Goal: Task Accomplishment & Management: Complete application form

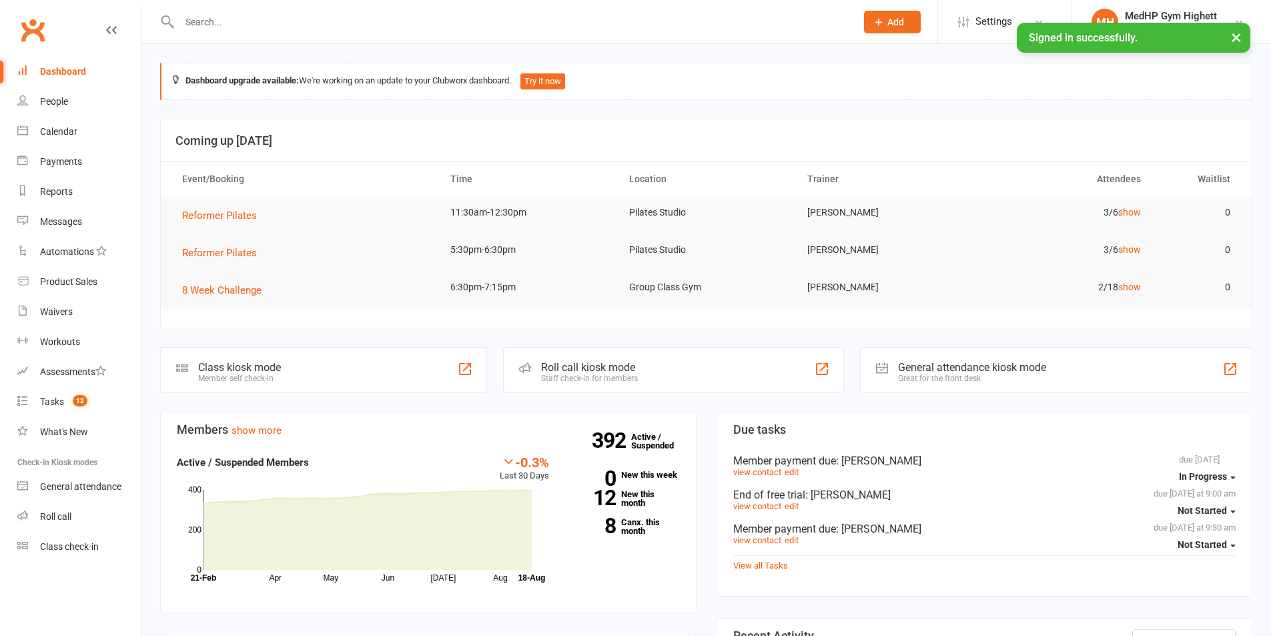
click at [386, 15] on input "text" at bounding box center [511, 22] width 671 height 19
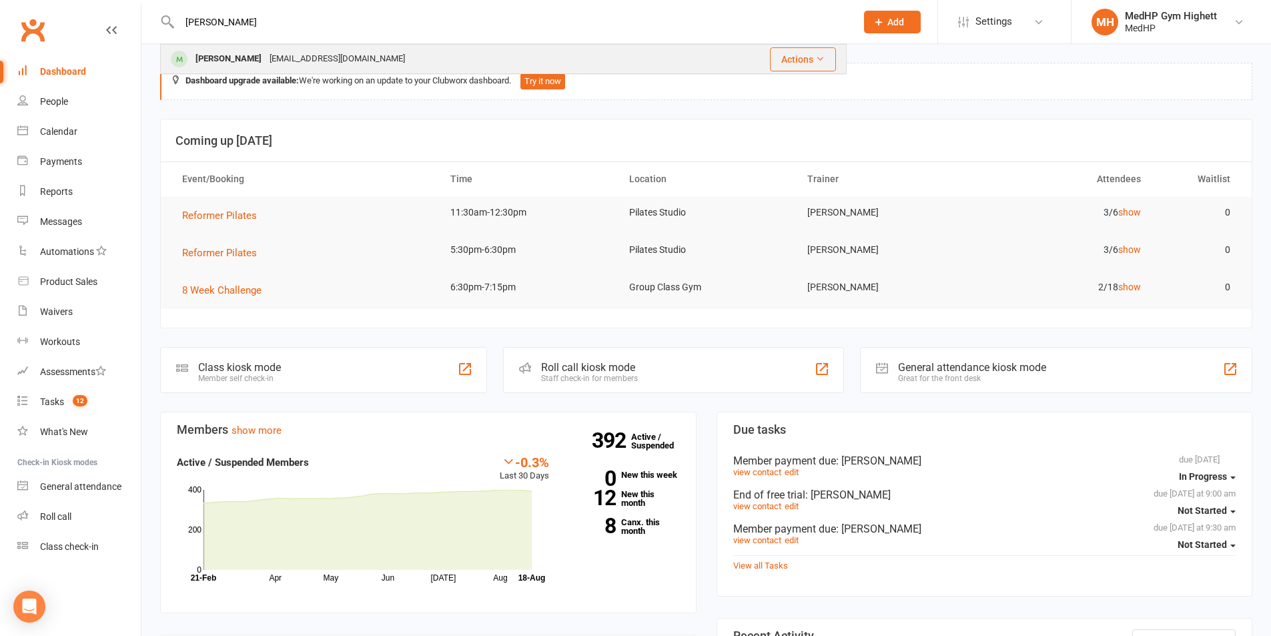
type input "[PERSON_NAME]"
click at [338, 59] on div "[PERSON_NAME] [EMAIL_ADDRESS][DOMAIN_NAME]" at bounding box center [424, 58] width 525 height 27
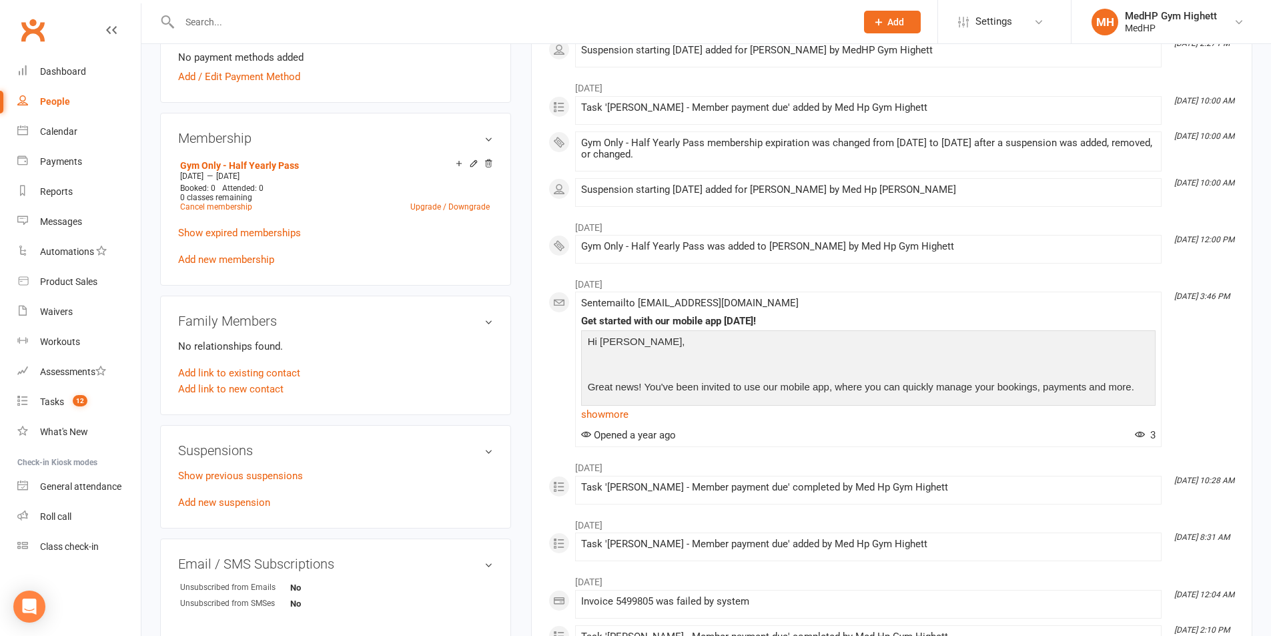
scroll to position [534, 0]
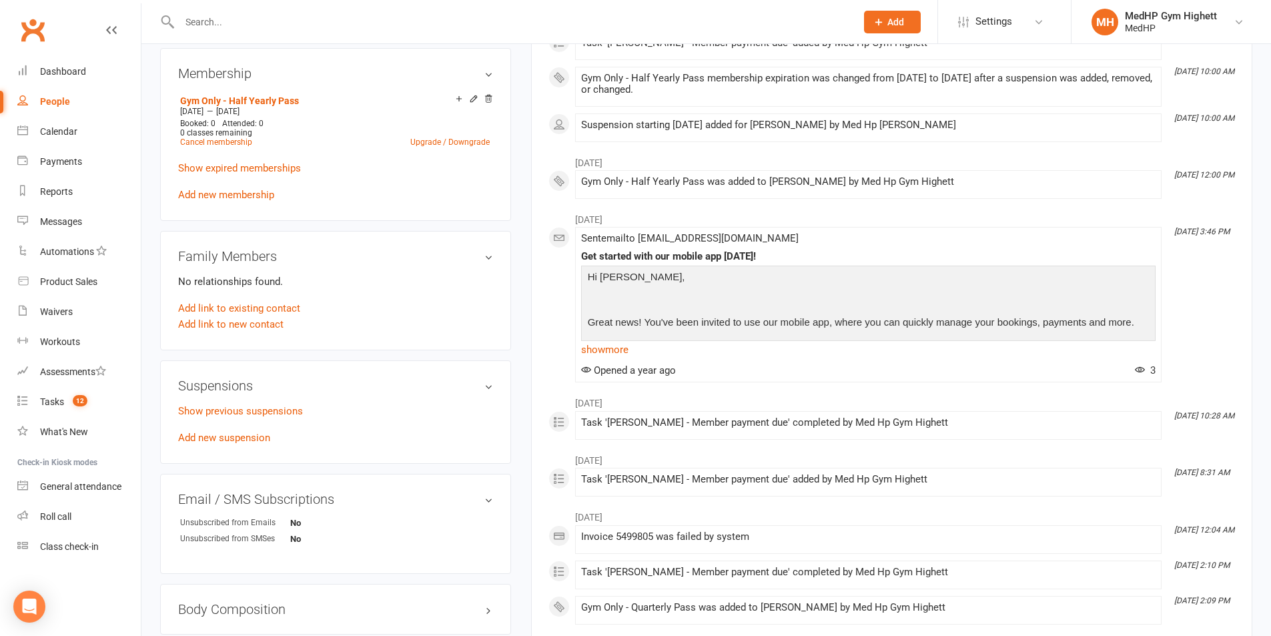
click at [214, 444] on div "Show previous suspensions Add new suspension" at bounding box center [335, 424] width 315 height 43
click at [219, 439] on link "Add new suspension" at bounding box center [224, 438] width 92 height 12
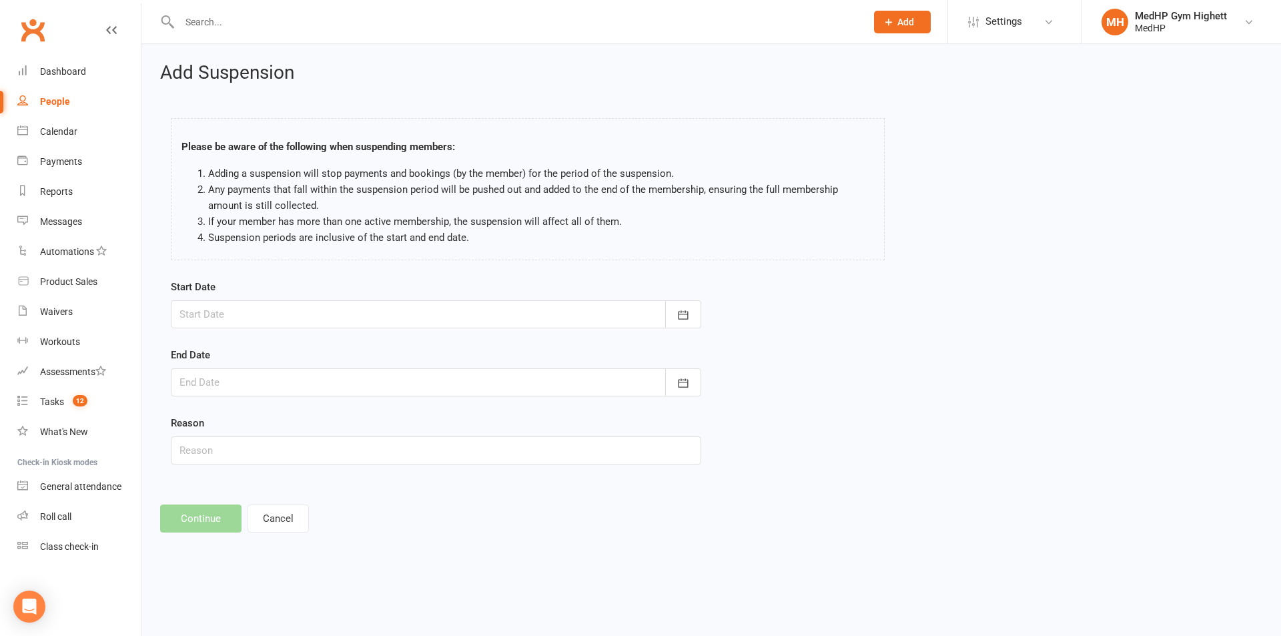
click at [356, 306] on div at bounding box center [436, 314] width 531 height 28
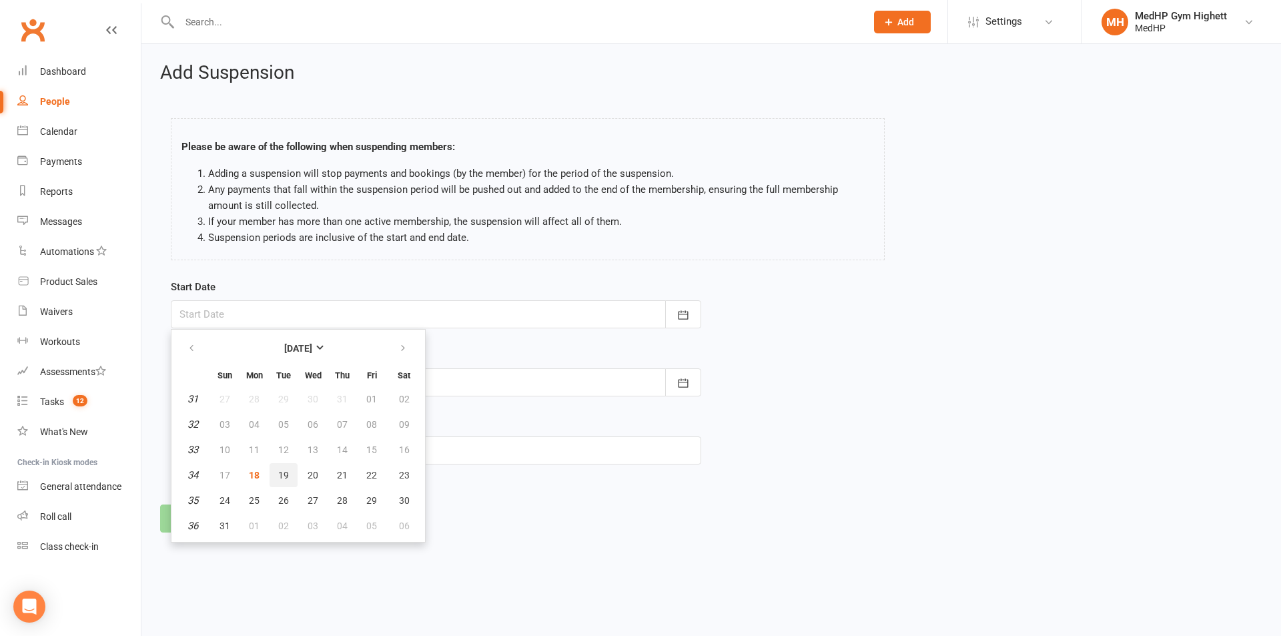
click at [280, 476] on span "19" at bounding box center [283, 475] width 11 height 11
type input "[DATE]"
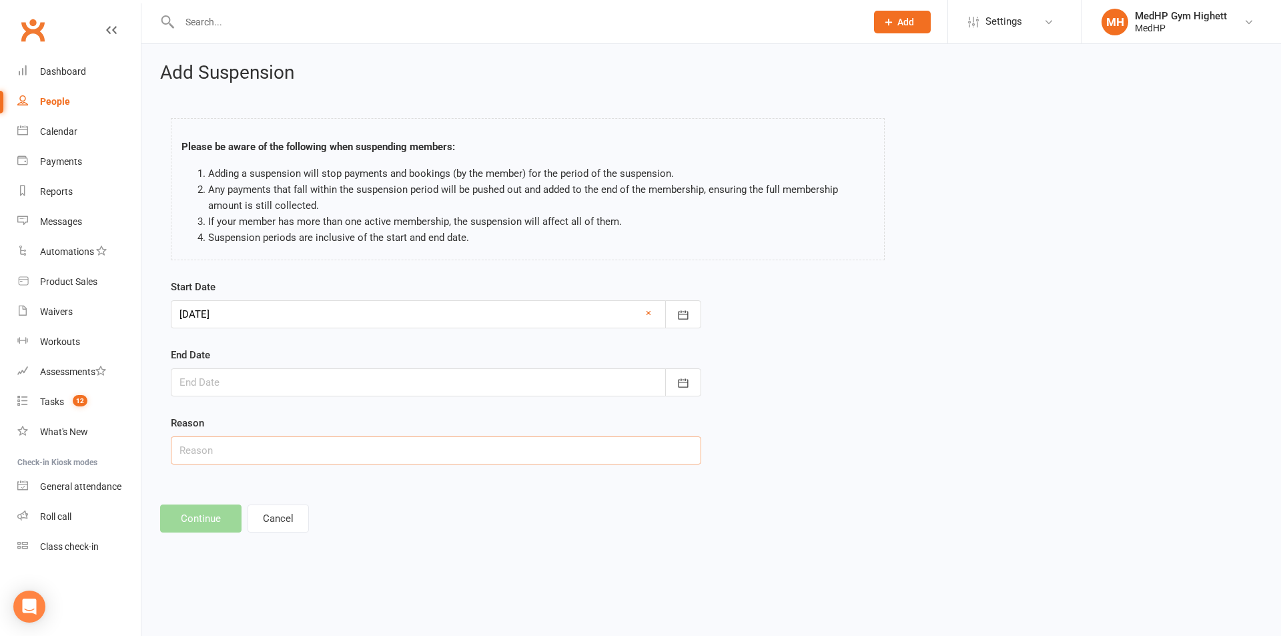
click at [236, 453] on input "text" at bounding box center [436, 451] width 531 height 28
type input "Broken ribs // had a fall"
click at [258, 388] on div at bounding box center [436, 382] width 531 height 28
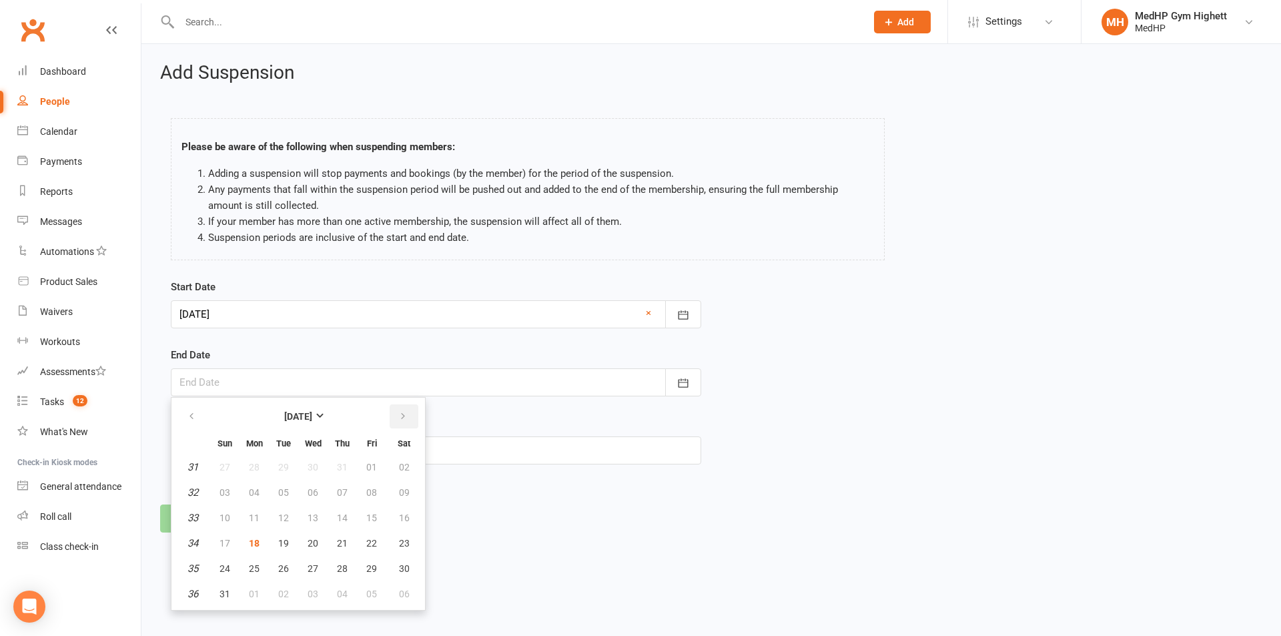
click at [408, 418] on button "button" at bounding box center [404, 416] width 29 height 24
click at [288, 565] on span "30" at bounding box center [283, 568] width 11 height 11
type input "[DATE]"
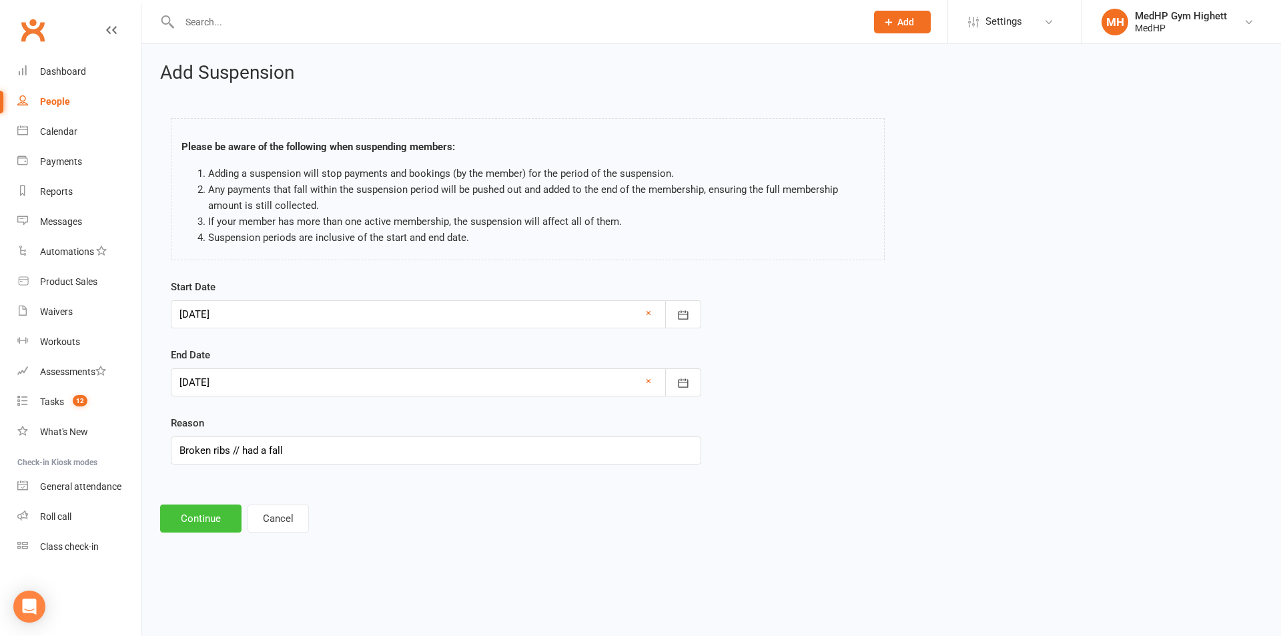
click at [207, 523] on button "Continue" at bounding box center [200, 519] width 81 height 28
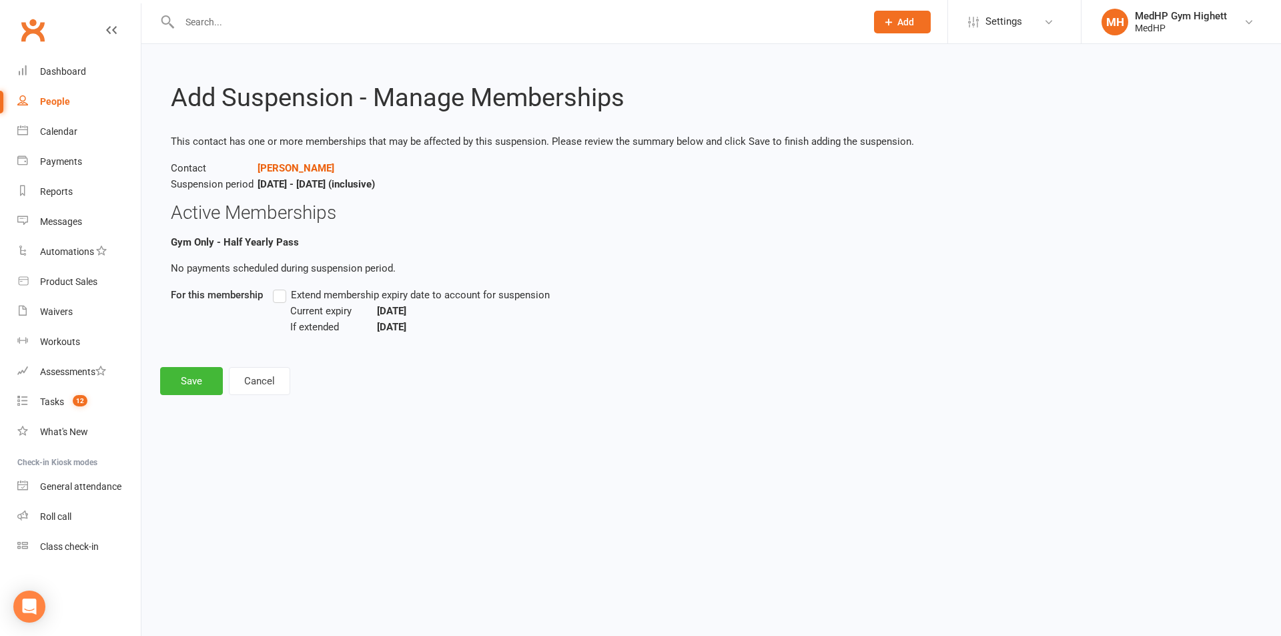
click at [329, 296] on span "Extend membership expiry date to account for suspension" at bounding box center [420, 294] width 259 height 14
click at [282, 287] on input "Extend membership expiry date to account for suspension" at bounding box center [277, 287] width 9 height 0
click at [186, 388] on button "Save" at bounding box center [191, 381] width 63 height 28
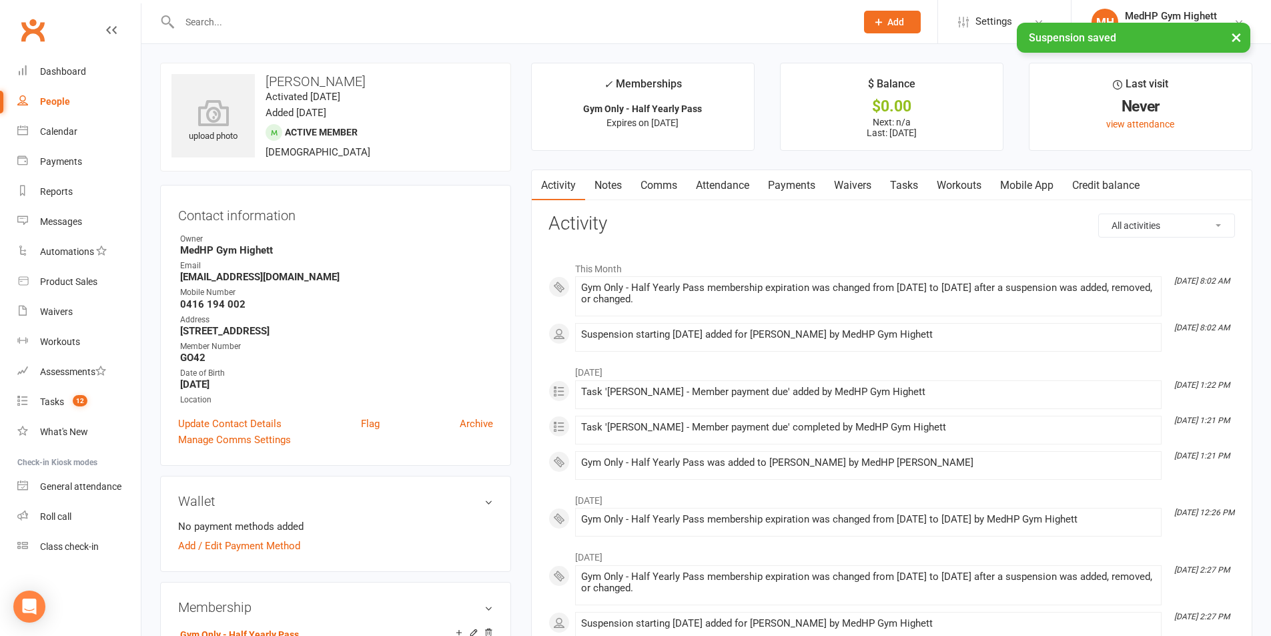
click at [914, 182] on link "Tasks" at bounding box center [904, 185] width 47 height 31
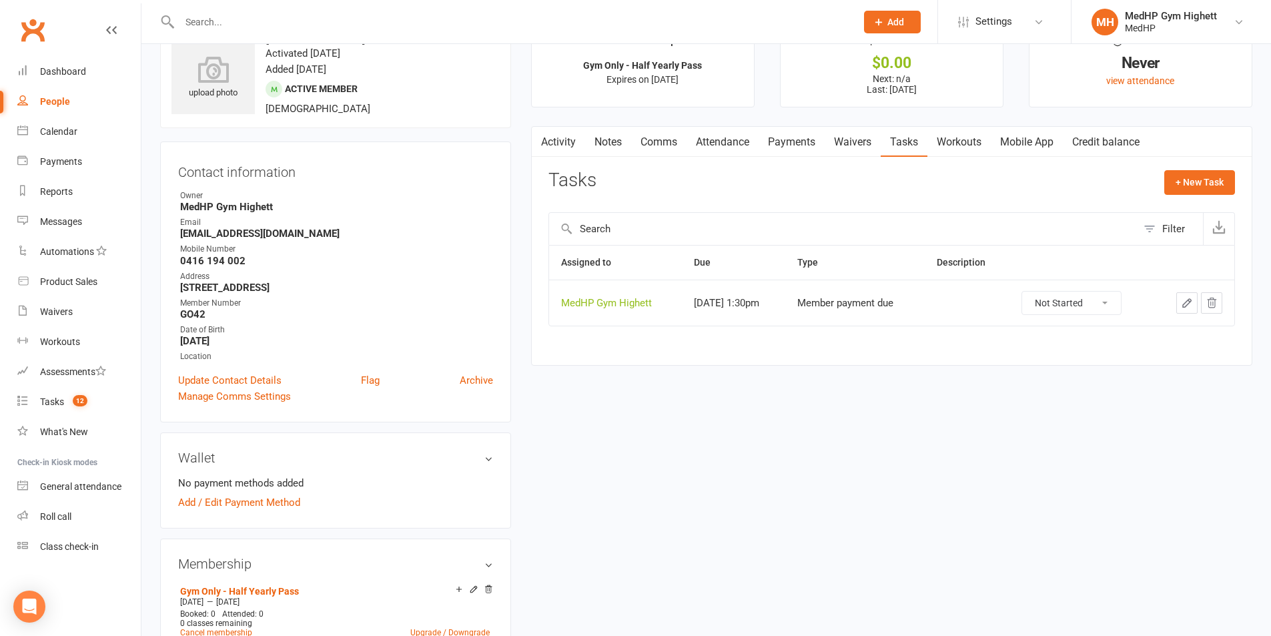
scroll to position [67, 0]
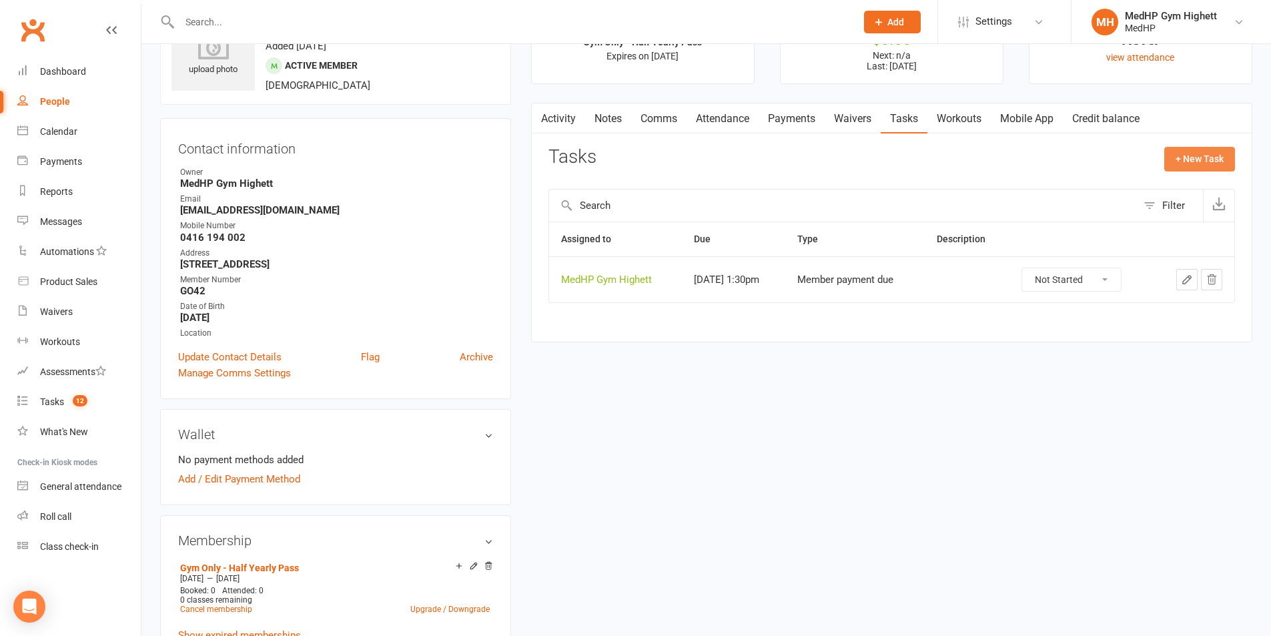
click at [1192, 156] on button "+ New Task" at bounding box center [1200, 159] width 71 height 24
select select "46188"
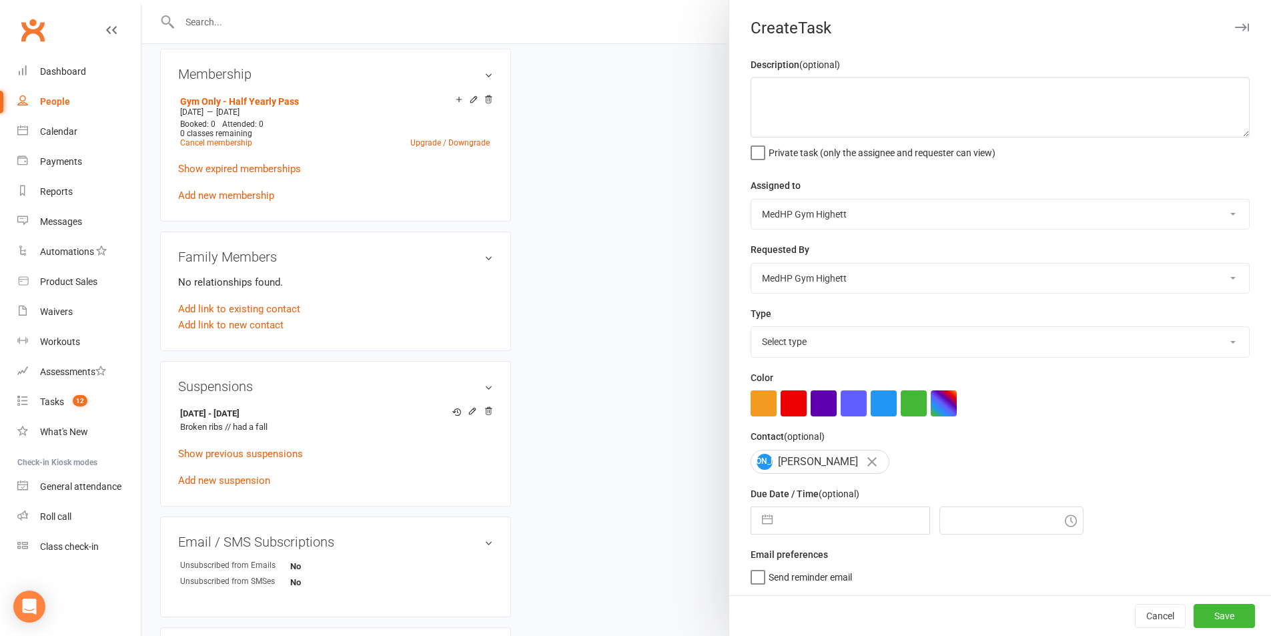
scroll to position [534, 0]
click at [830, 103] on textarea at bounding box center [1000, 107] width 499 height 60
click at [804, 95] on textarea "Check in re potential ribs" at bounding box center [1000, 107] width 499 height 60
click at [846, 95] on textarea "Check in re potential ribs" at bounding box center [1000, 107] width 499 height 60
type textarea "Check in re return date from broken ribs"
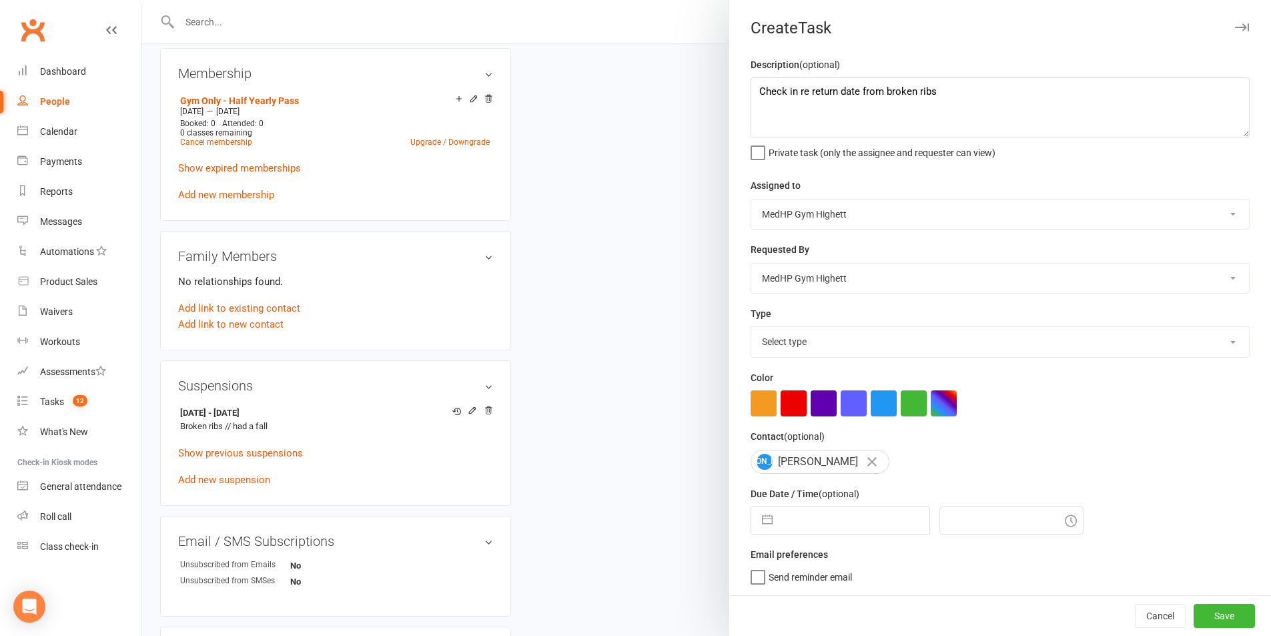
click at [798, 523] on input "text" at bounding box center [855, 520] width 150 height 27
select select "6"
select select "2025"
select select "7"
select select "2025"
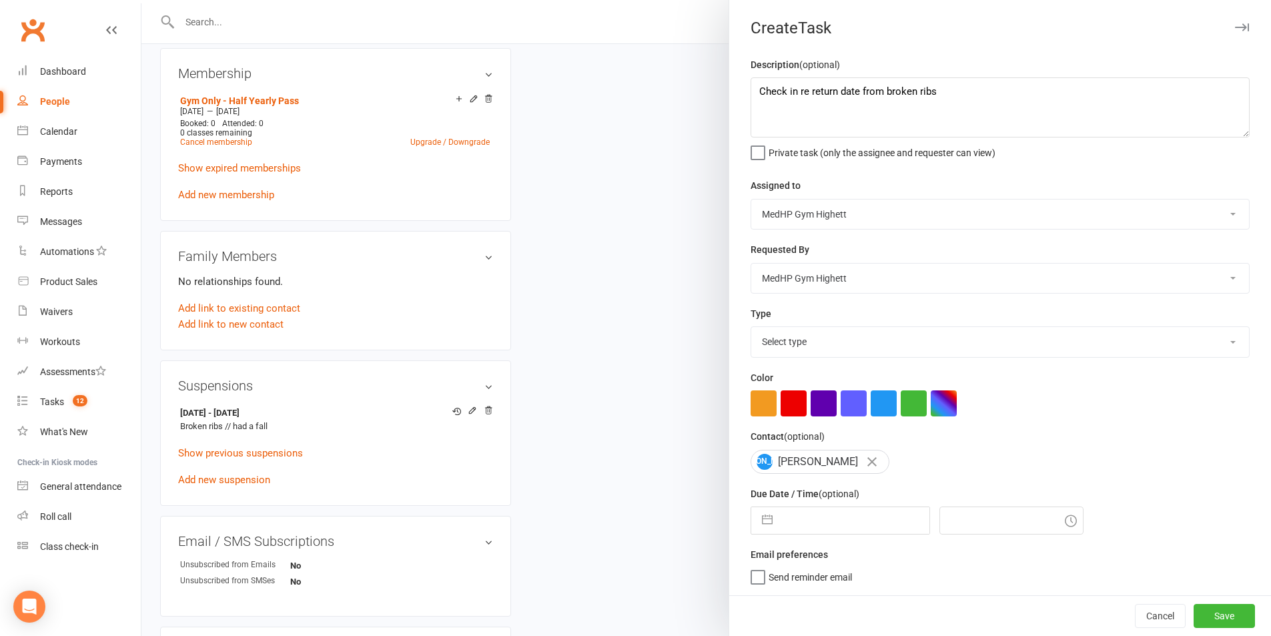
select select "8"
select select "2025"
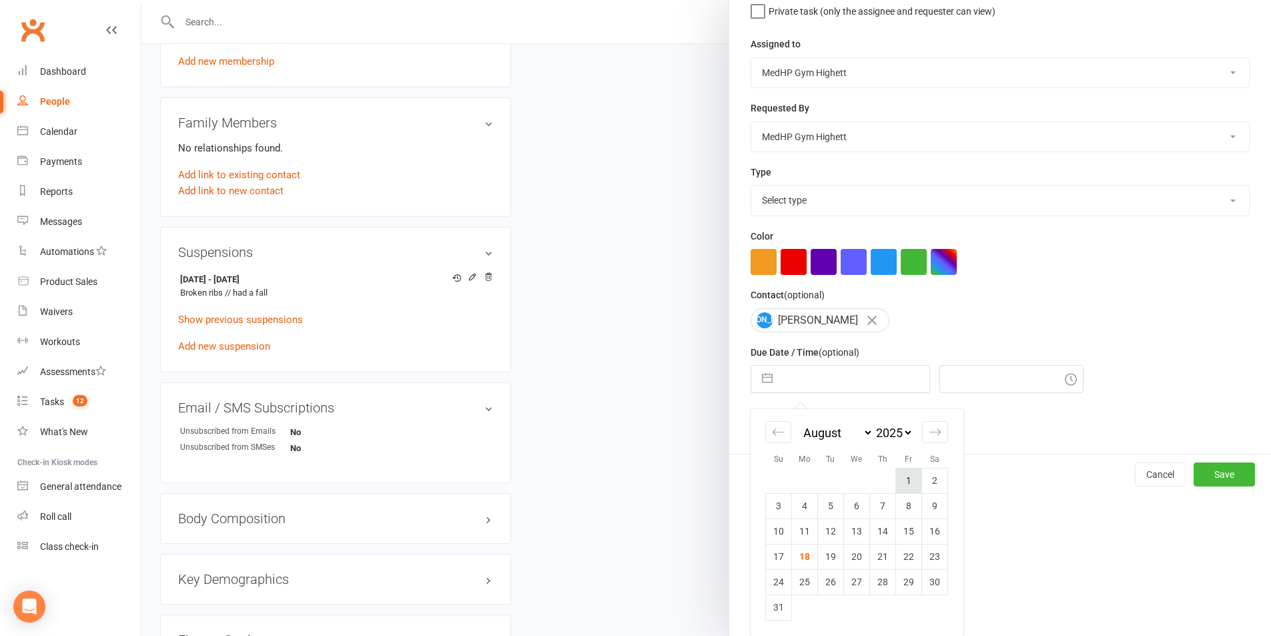
scroll to position [146, 0]
click at [929, 429] on icon "Move forward to switch to the next month." at bounding box center [935, 432] width 13 height 13
select select "9"
select select "2025"
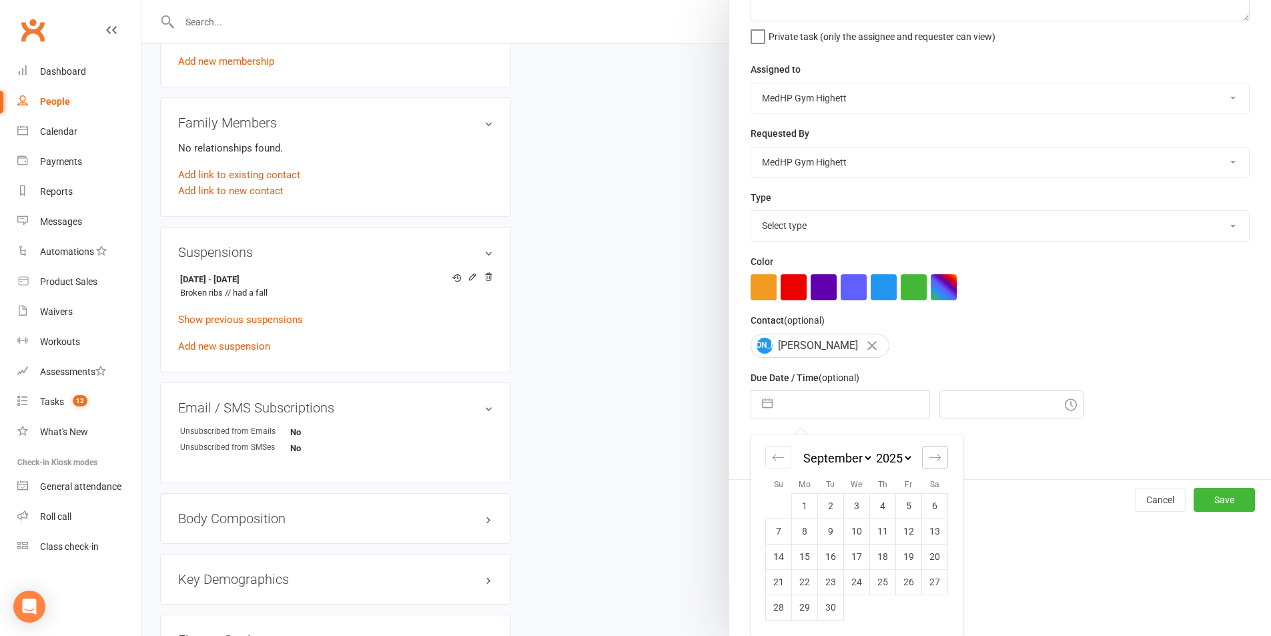
scroll to position [121, 0]
click at [807, 553] on td "15" at bounding box center [805, 556] width 26 height 25
type input "[DATE]"
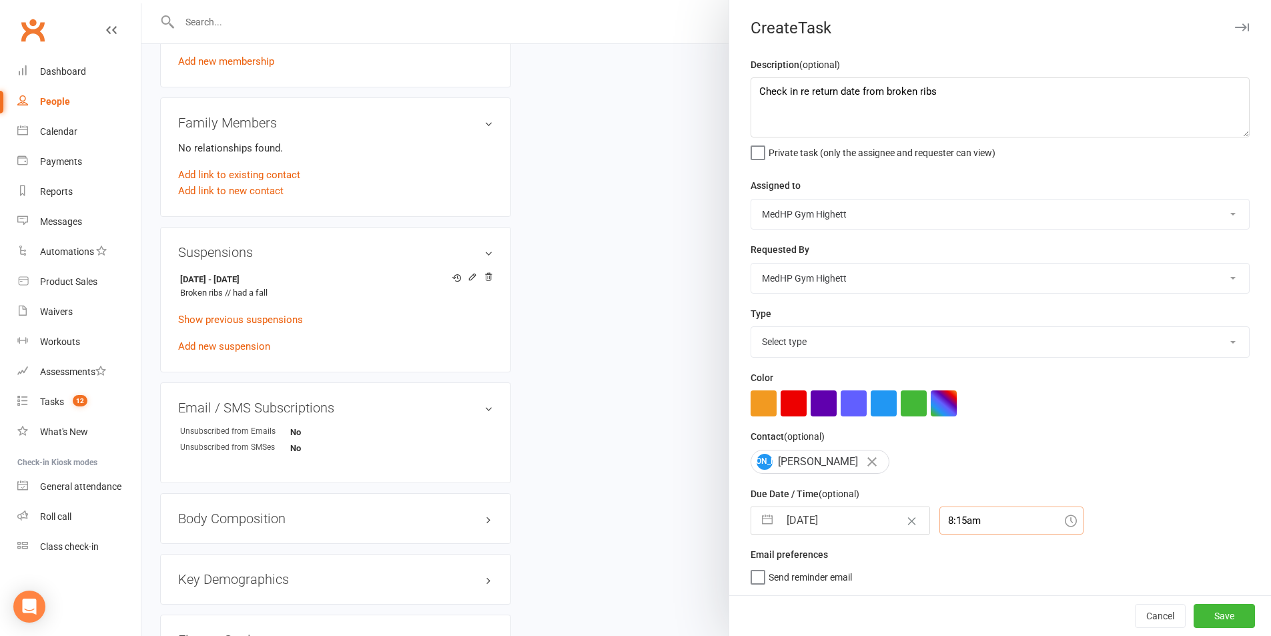
click at [990, 519] on div "8:15am" at bounding box center [1012, 521] width 144 height 28
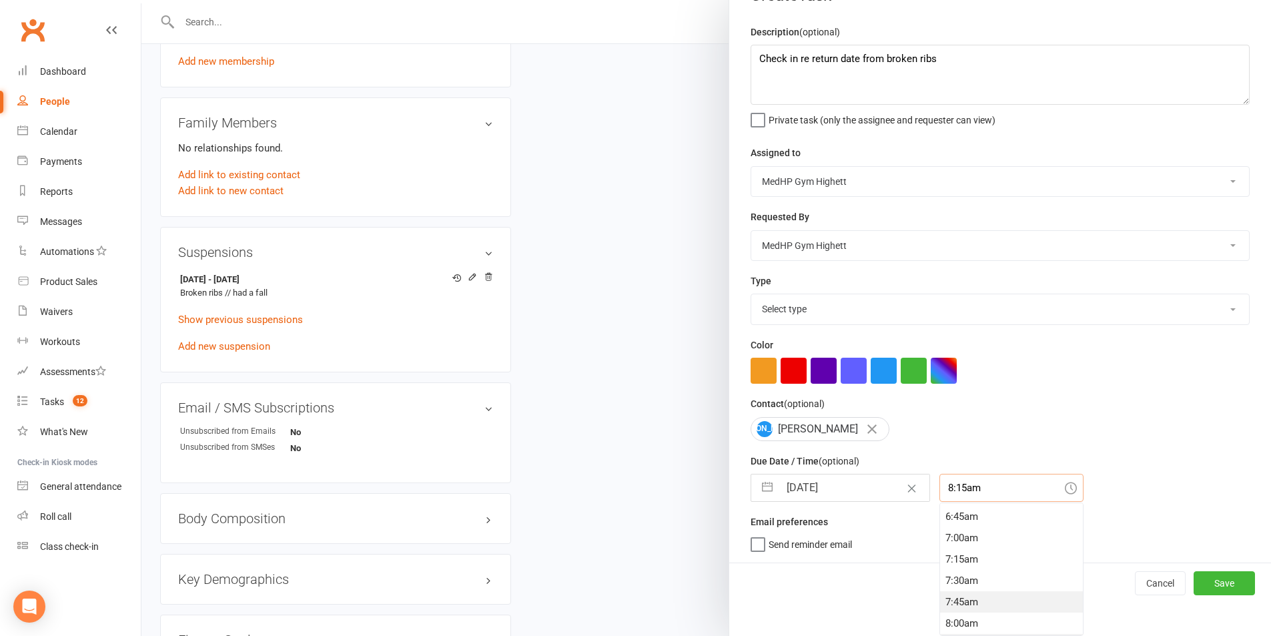
scroll to position [550, 0]
click at [966, 560] on div "7:00am" at bounding box center [1011, 561] width 143 height 21
type input "7:00am"
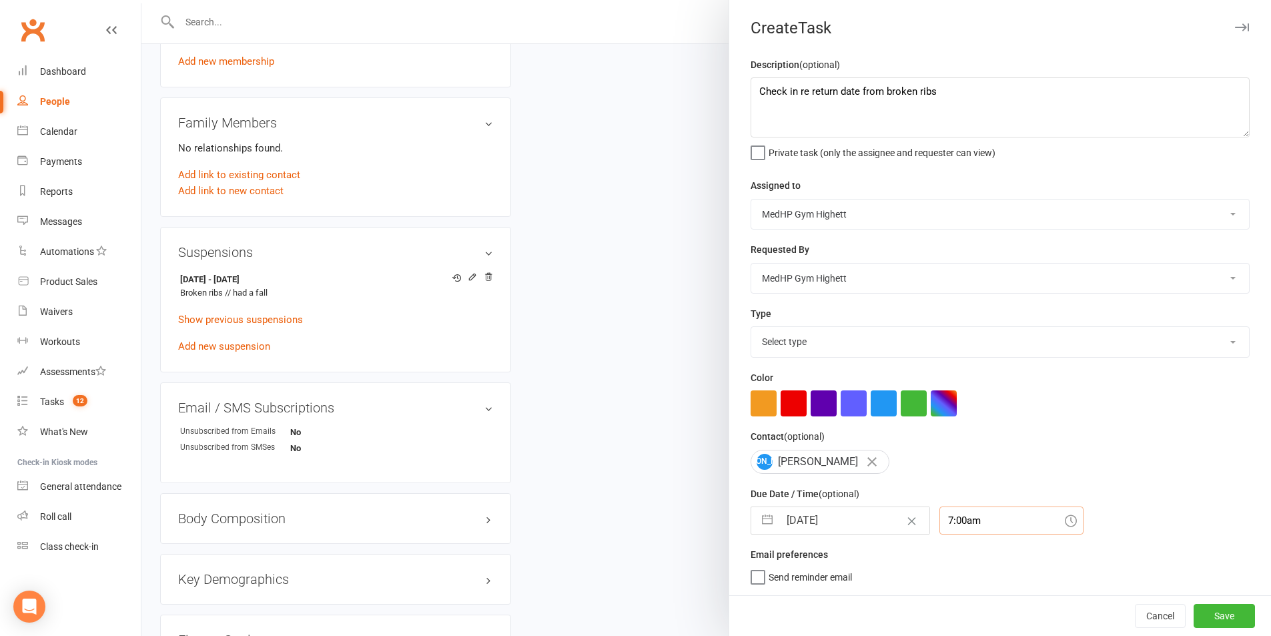
scroll to position [3, 0]
click at [878, 349] on select "Select type 10 class pack finished 6 week program review 6 week review 8 week c…" at bounding box center [1001, 341] width 498 height 29
select select "25832"
click at [752, 327] on select "Select type 10 class pack finished 6 week program review 6 week review 8 week c…" at bounding box center [1001, 341] width 498 height 29
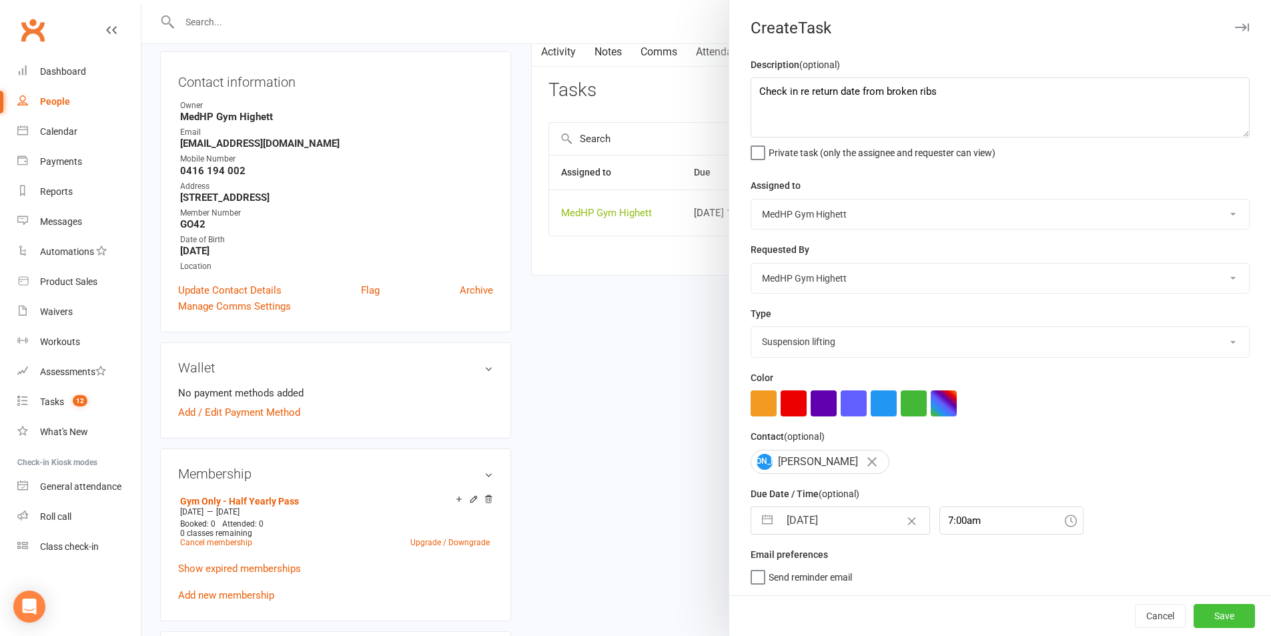
click at [1199, 617] on button "Save" at bounding box center [1224, 616] width 61 height 24
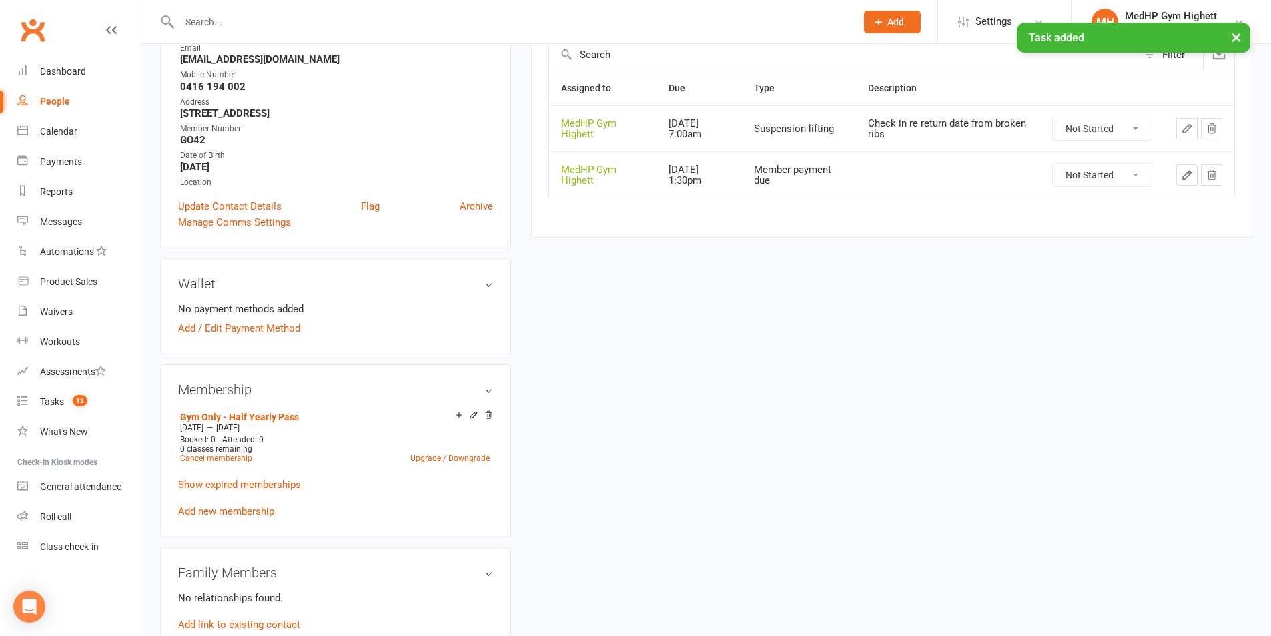
scroll to position [133, 0]
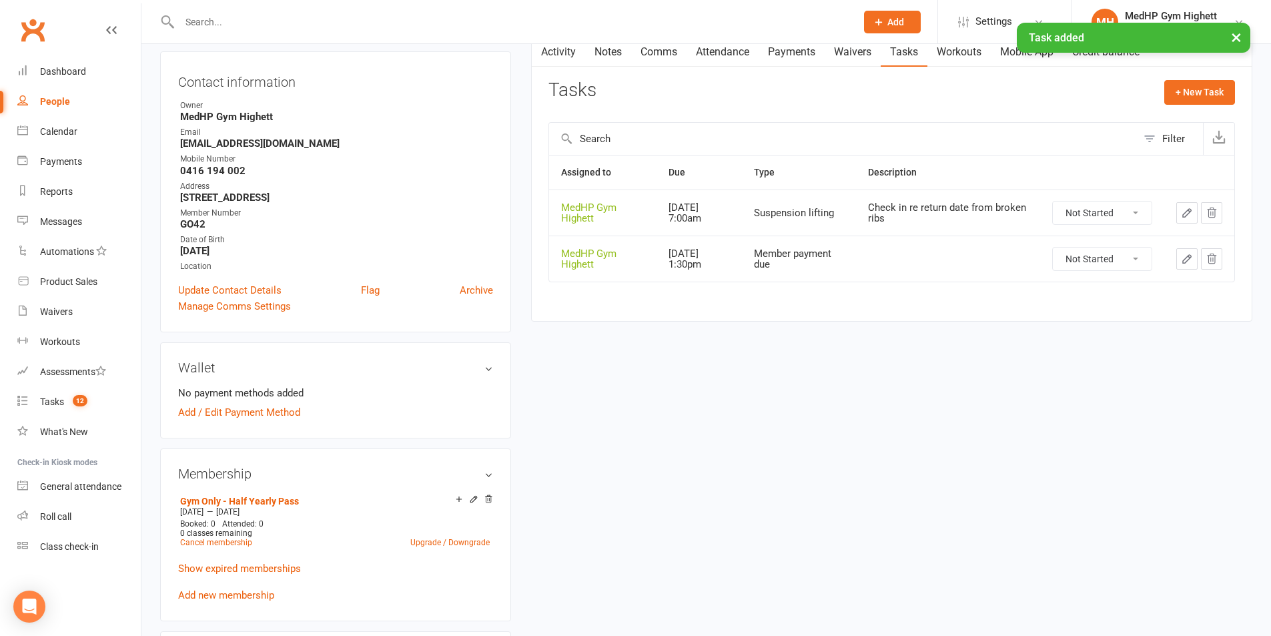
click at [1185, 257] on icon "button" at bounding box center [1187, 259] width 12 height 12
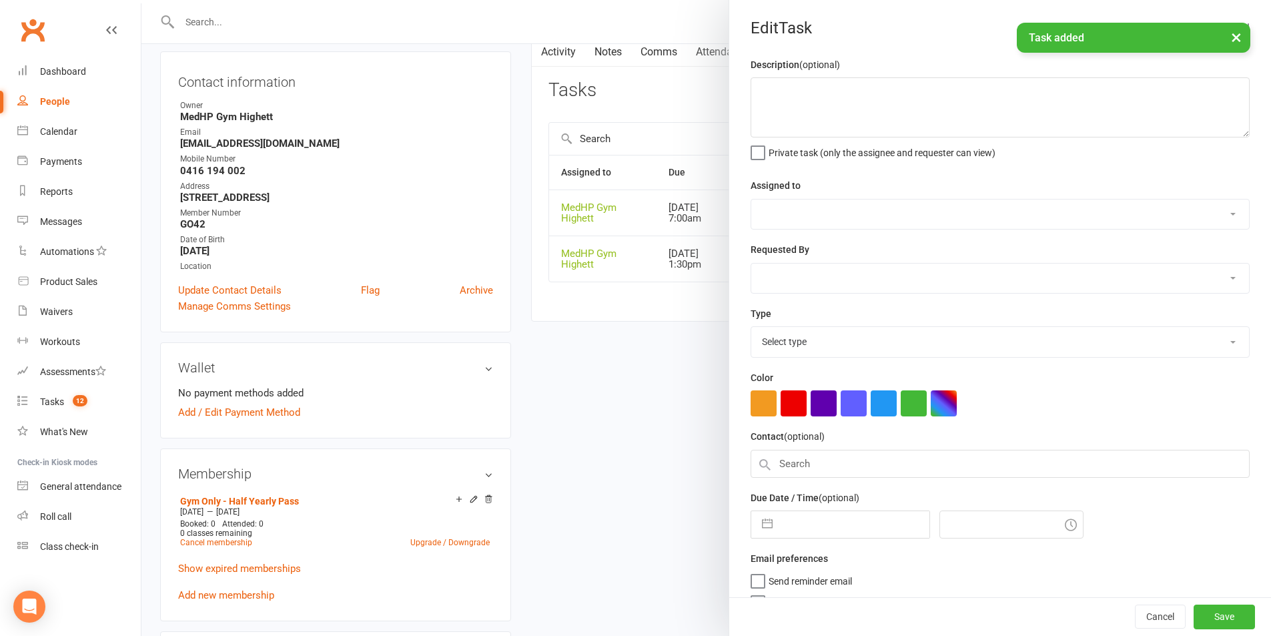
select select "46188"
type input "[DATE]"
type input "1:30pm"
select select "23040"
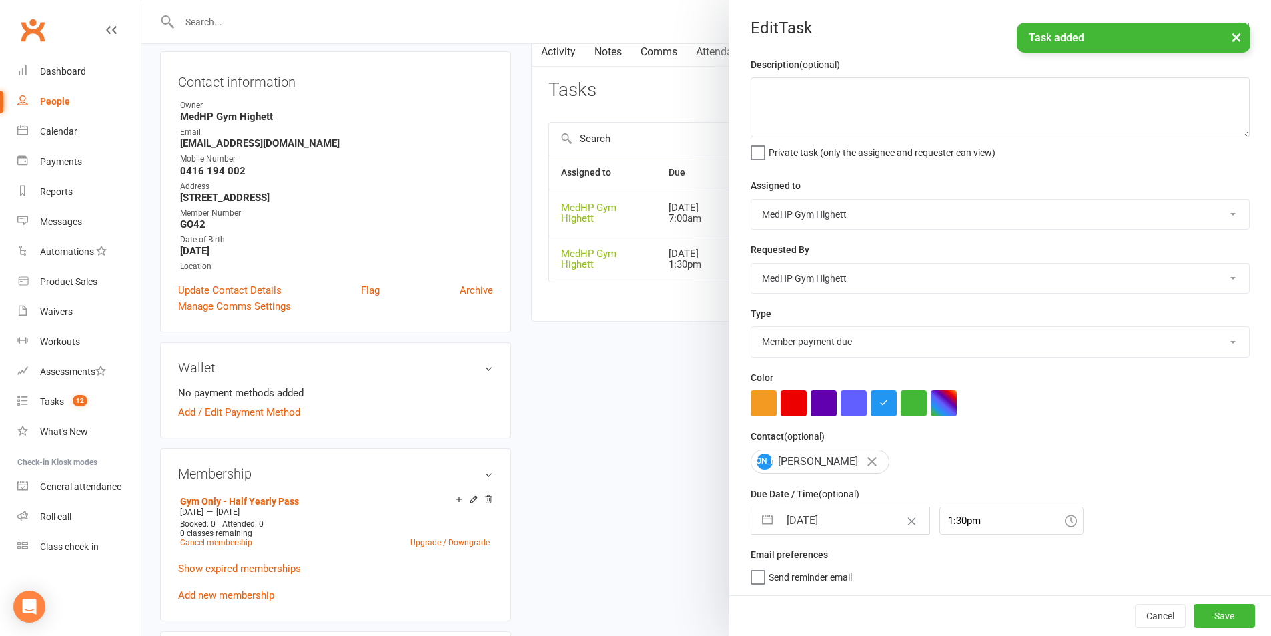
click at [858, 533] on input "[DATE]" at bounding box center [855, 520] width 150 height 27
select select "9"
select select "2025"
select select "10"
select select "2025"
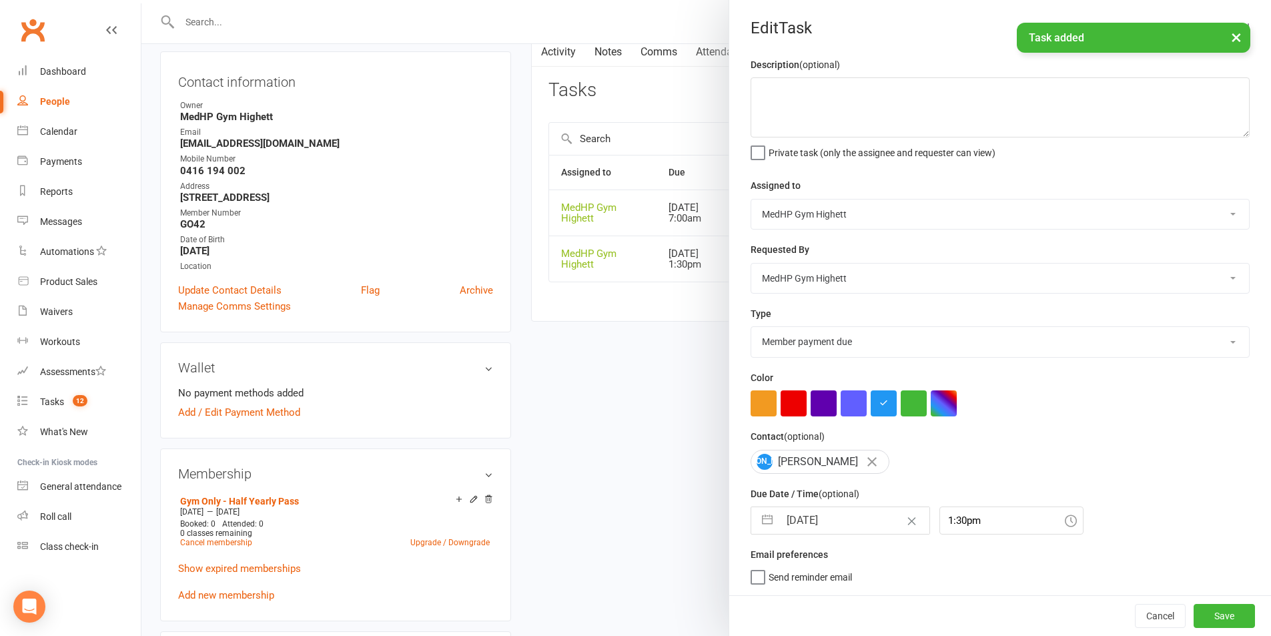
select select "11"
select select "2025"
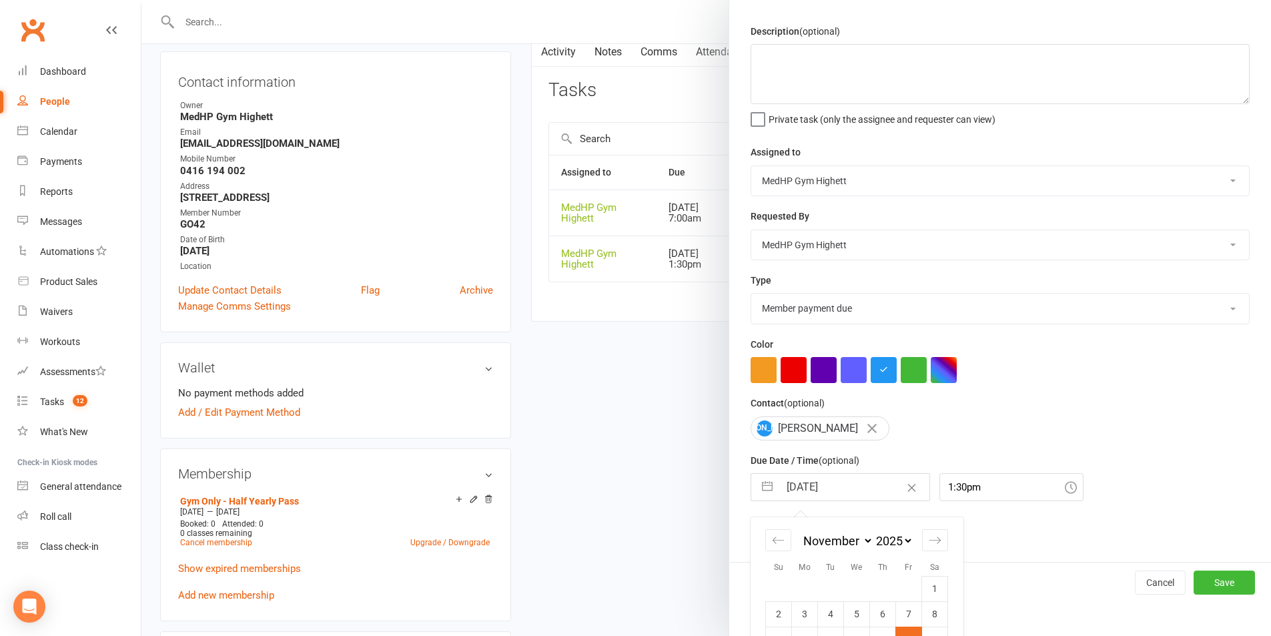
scroll to position [67, 0]
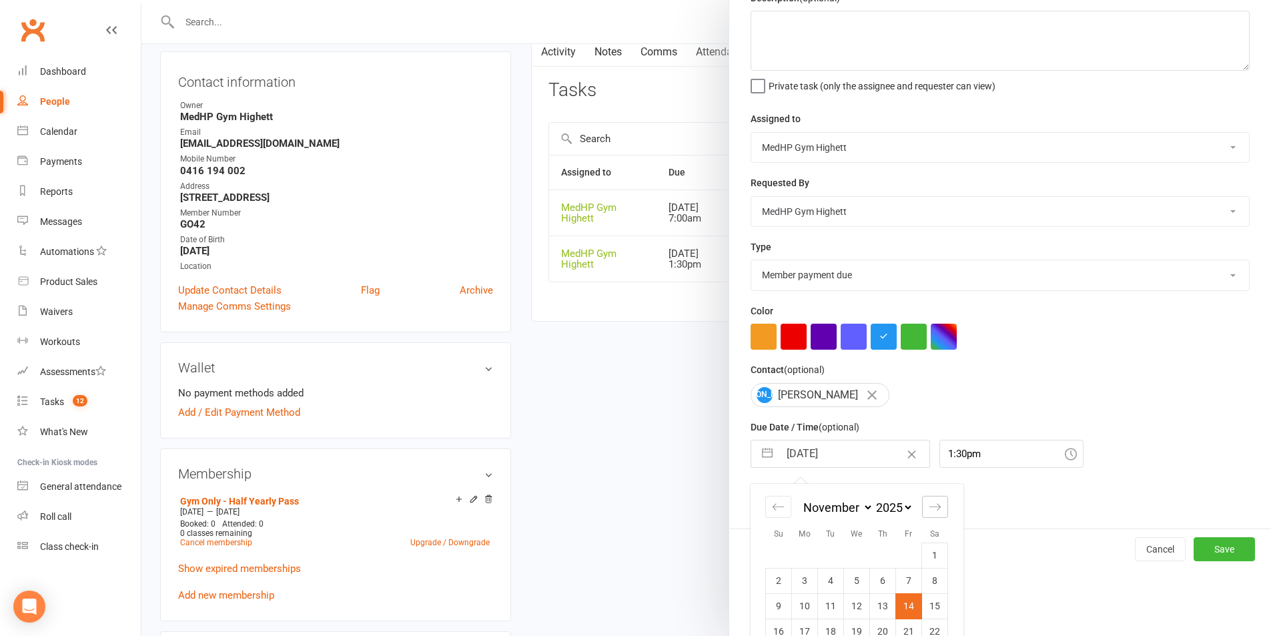
click at [929, 510] on icon "Move forward to switch to the next month." at bounding box center [935, 507] width 13 height 13
select select "2026"
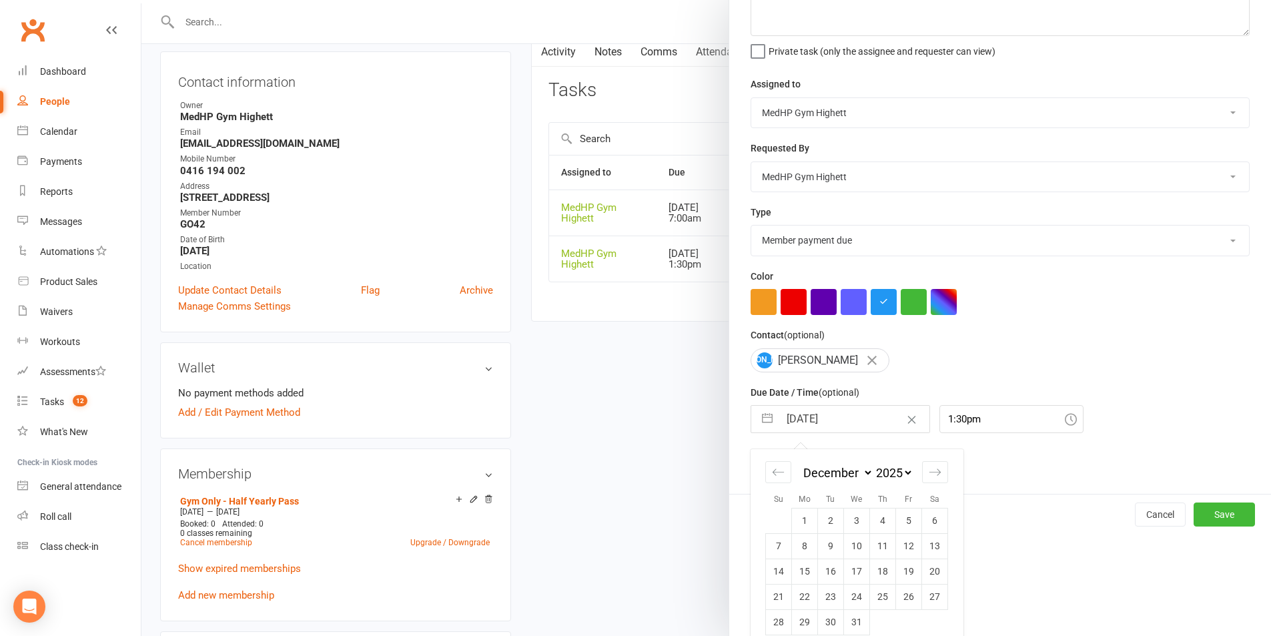
scroll to position [121, 0]
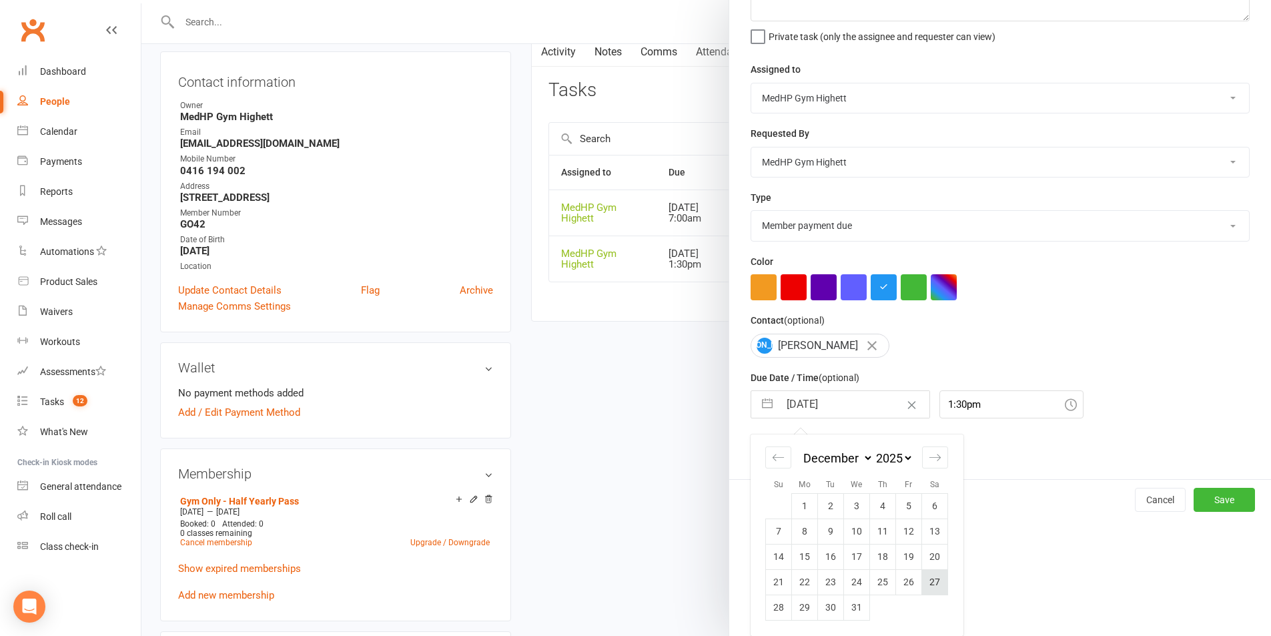
click at [926, 584] on td "27" at bounding box center [935, 581] width 26 height 25
type input "[DATE]"
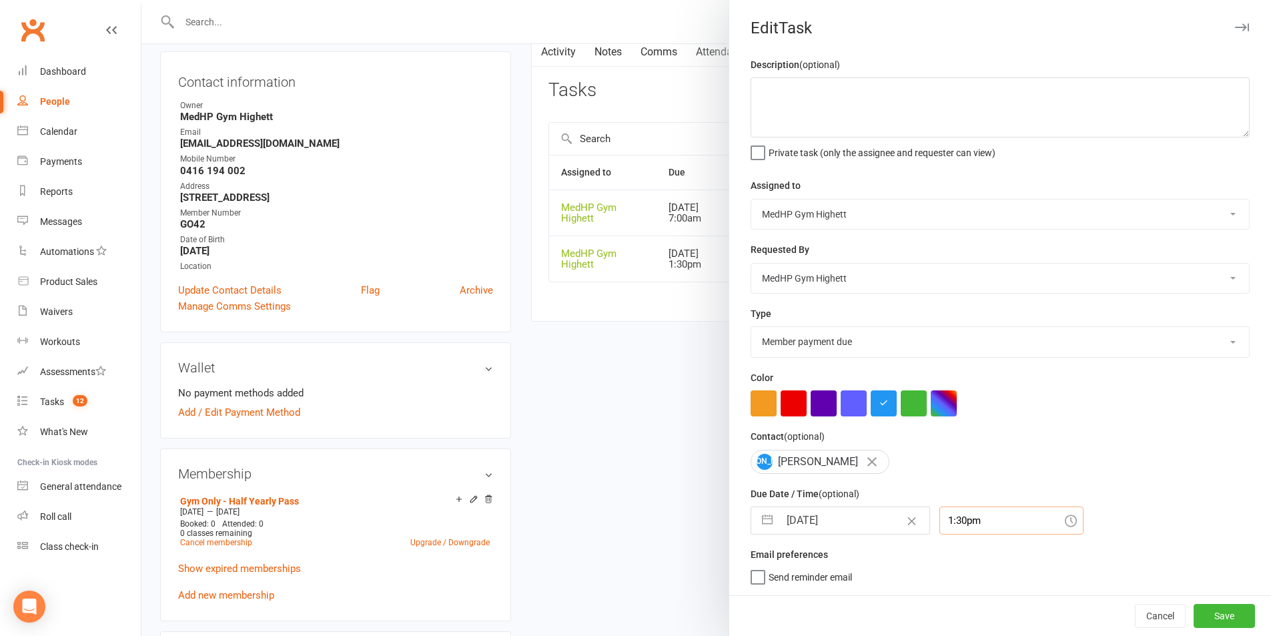
click at [984, 531] on div "1:30pm" at bounding box center [1012, 521] width 144 height 28
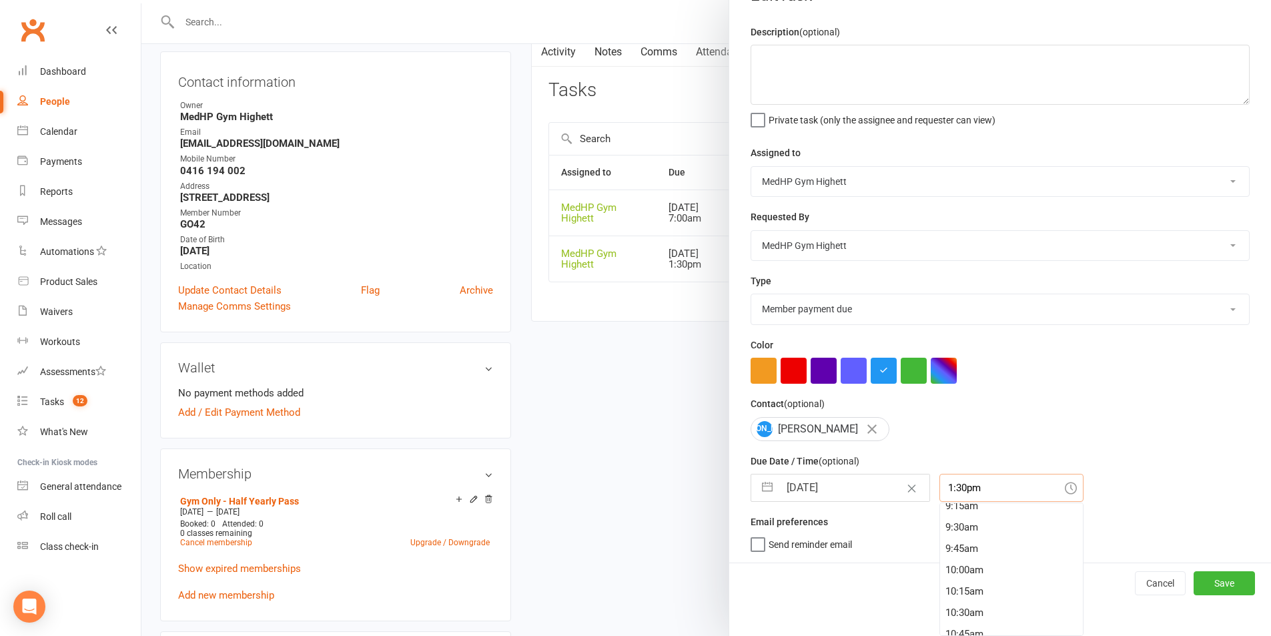
scroll to position [732, 0]
click at [968, 559] on div "9:00am" at bounding box center [1011, 551] width 143 height 21
type input "9:00am"
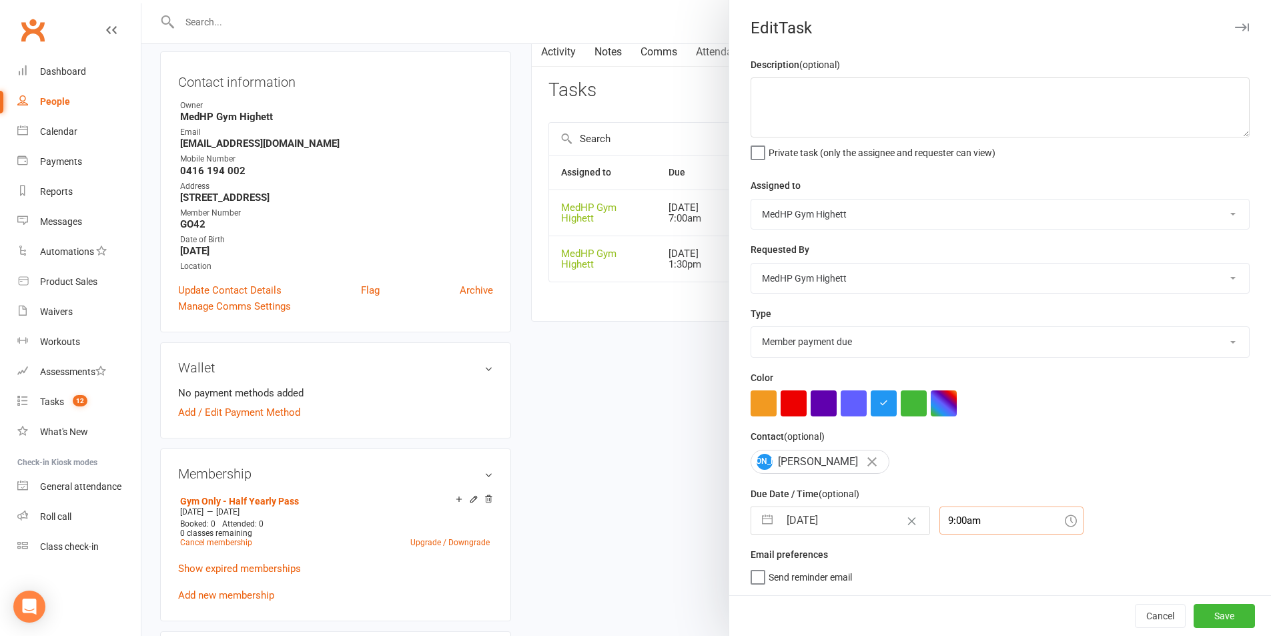
scroll to position [3, 0]
click at [1201, 618] on button "Save" at bounding box center [1224, 616] width 61 height 24
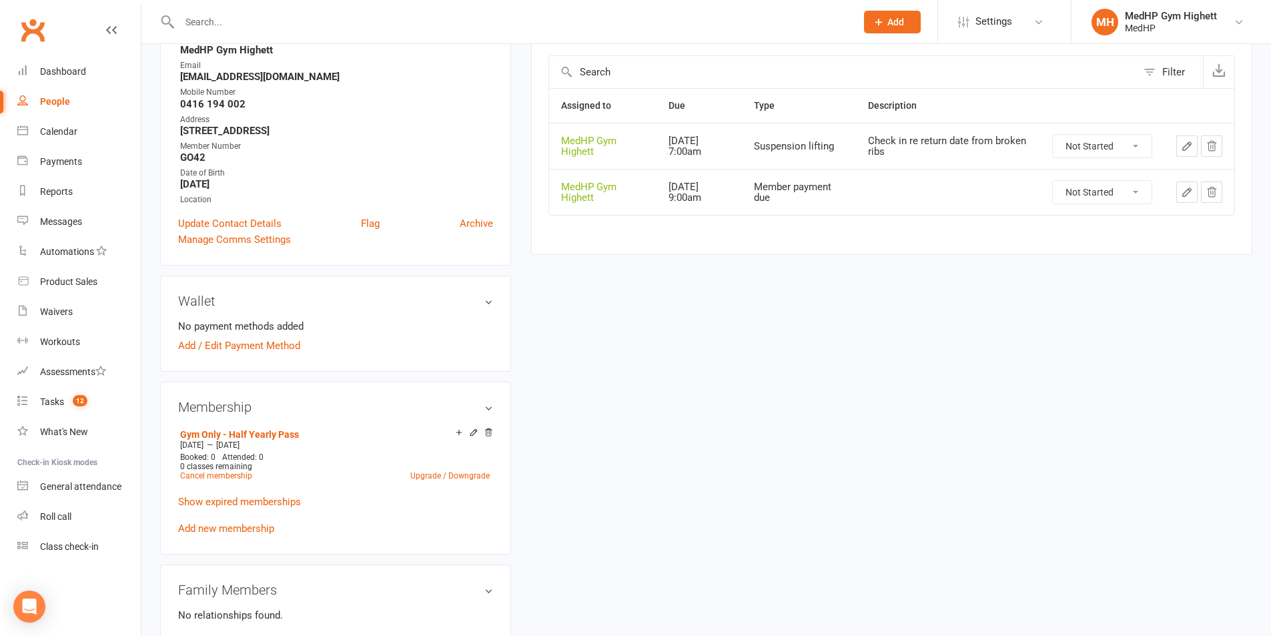
scroll to position [0, 0]
